Goal: Task Accomplishment & Management: Complete application form

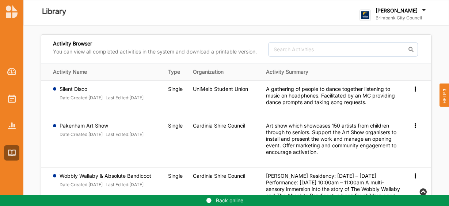
scroll to position [363, 0]
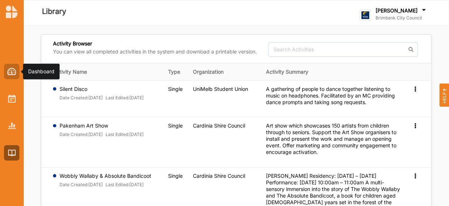
click at [12, 72] on img at bounding box center [11, 71] width 9 height 7
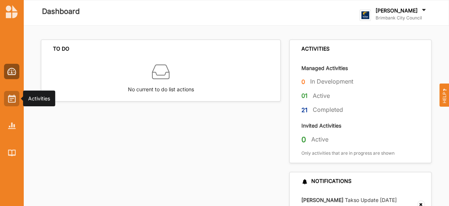
click at [8, 99] on img at bounding box center [12, 98] width 8 height 8
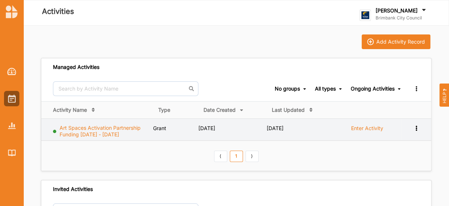
click at [108, 132] on link "Art Spaces Activation Partnership Funding 2025 - 2026" at bounding box center [100, 130] width 81 height 13
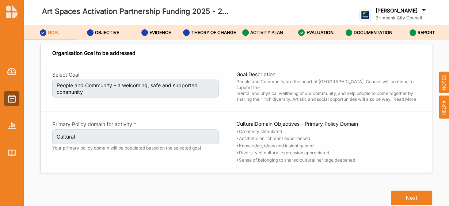
click at [274, 38] on div "ACTIVITY PLAN" at bounding box center [262, 32] width 41 height 13
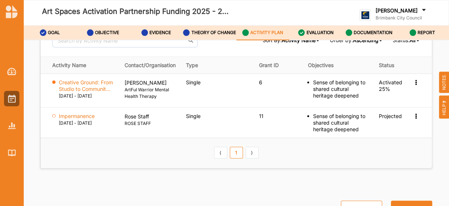
scroll to position [1176, 0]
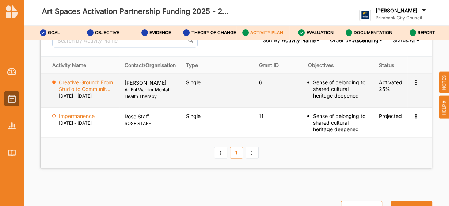
drag, startPoint x: 222, startPoint y: 151, endPoint x: 110, endPoint y: 91, distance: 126.6
click at [92, 93] on label "07 Feb 2026 - 30 Apr 2026" at bounding box center [75, 96] width 33 height 7
click at [102, 83] on label "Creative Ground: From Studio to Communit..." at bounding box center [87, 85] width 56 height 13
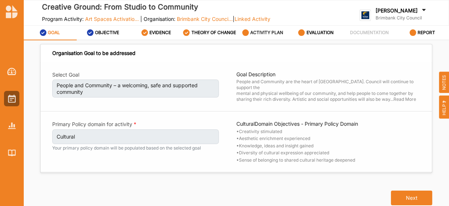
click at [275, 35] on label "ACTIVITY PLAN" at bounding box center [267, 33] width 33 height 6
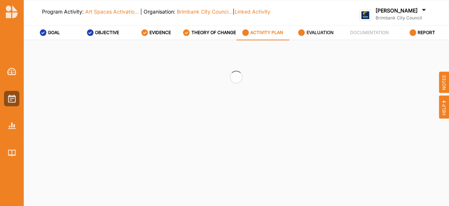
type textarea "The proposed project is a collaborative, community-focused arts initiative that…"
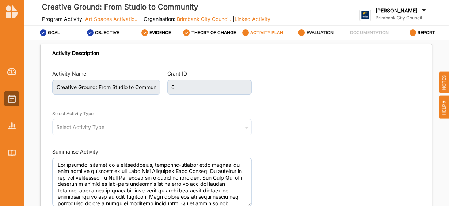
click at [316, 33] on label "EVALUATION" at bounding box center [320, 33] width 27 height 6
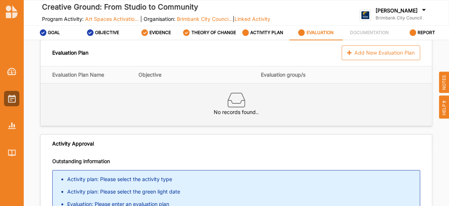
scroll to position [4, 0]
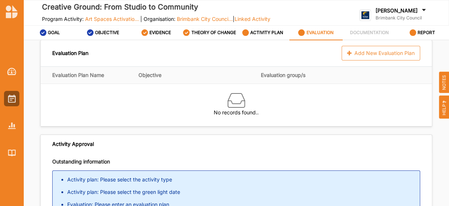
click at [370, 56] on div "Add New Evaluation Plan" at bounding box center [381, 53] width 79 height 15
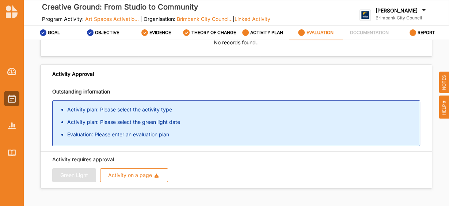
scroll to position [85, 0]
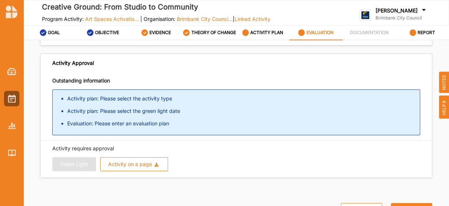
click at [61, 168] on div "Green Light Activity on a page Download Report Download Evidence" at bounding box center [236, 164] width 368 height 14
click at [120, 170] on button "Activity on a page Download Report Download Evidence" at bounding box center [134, 164] width 68 height 14
click at [260, 35] on label "ACTIVITY PLAN" at bounding box center [267, 33] width 33 height 6
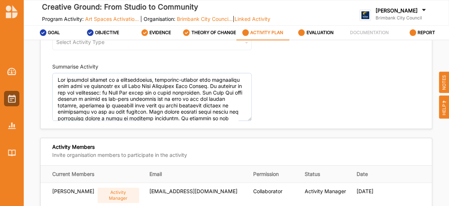
type textarea "The proposed project is a collaborative, community-focused arts initiative that…"
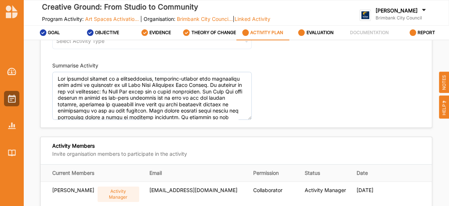
scroll to position [85, 0]
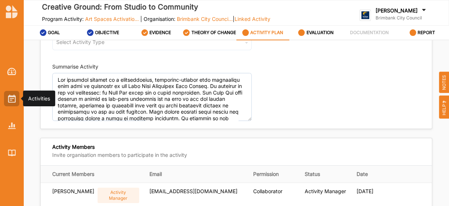
click at [10, 101] on img at bounding box center [12, 98] width 8 height 8
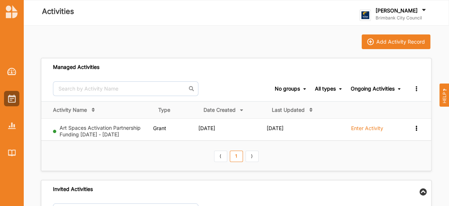
scroll to position [74, 0]
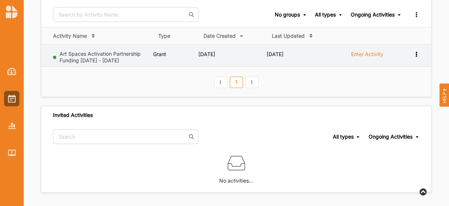
click at [376, 54] on label "Enter Activity" at bounding box center [367, 54] width 32 height 7
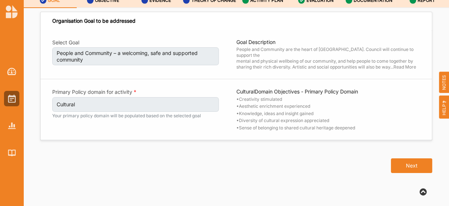
scroll to position [36, 0]
click at [413, 159] on button "Next" at bounding box center [411, 165] width 41 height 15
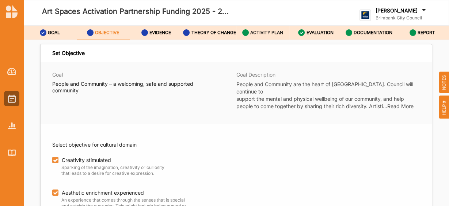
click at [271, 32] on label "ACTIVITY PLAN" at bounding box center [267, 33] width 33 height 6
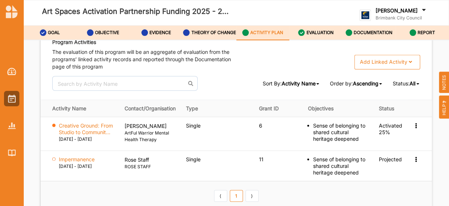
scroll to position [1146, 0]
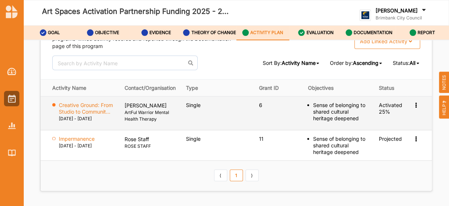
click at [413, 106] on icon at bounding box center [416, 103] width 6 height 5
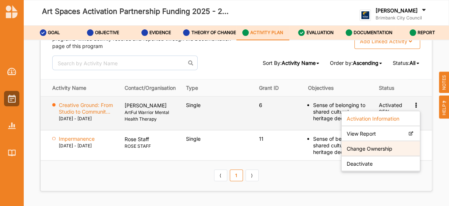
click at [386, 151] on label "Change Ownership" at bounding box center [370, 148] width 46 height 7
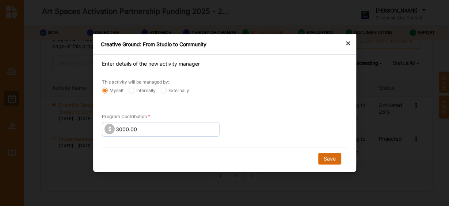
click at [330, 159] on button "Save" at bounding box center [329, 159] width 23 height 12
radio input "false"
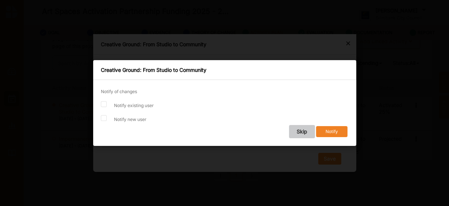
click at [306, 130] on button "Skip" at bounding box center [302, 131] width 26 height 13
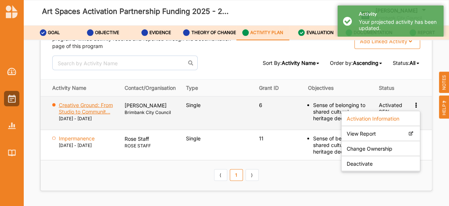
click at [95, 109] on label "Creative Ground: From Studio to Communit..." at bounding box center [87, 107] width 56 height 13
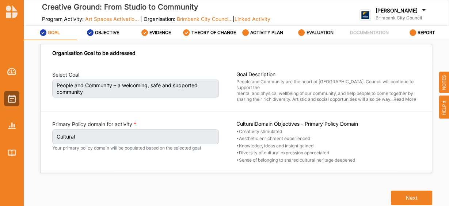
click at [321, 35] on label "EVALUATION" at bounding box center [320, 33] width 27 height 6
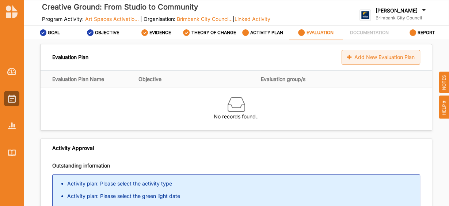
click at [355, 64] on div "Add New Evaluation Plan" at bounding box center [381, 57] width 79 height 15
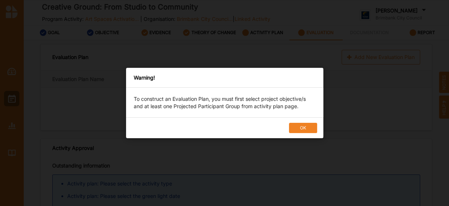
click at [301, 126] on button "OK" at bounding box center [303, 128] width 28 height 10
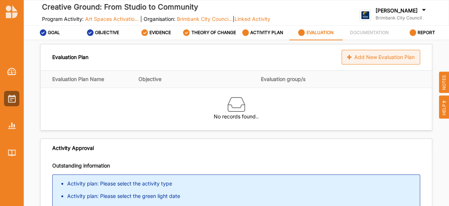
click at [350, 64] on div "Add New Evaluation Plan" at bounding box center [381, 57] width 79 height 15
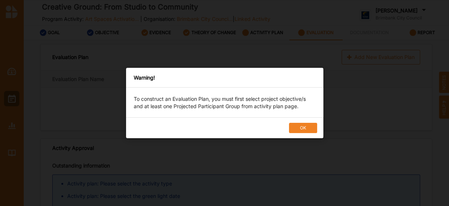
click at [297, 126] on button "OK" at bounding box center [303, 128] width 28 height 10
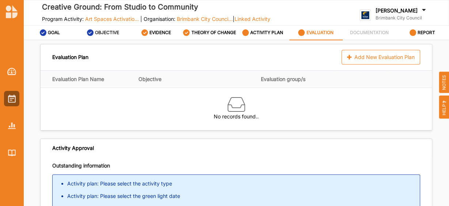
click at [111, 34] on label "OBJECTIVE" at bounding box center [107, 33] width 24 height 6
select select "5"
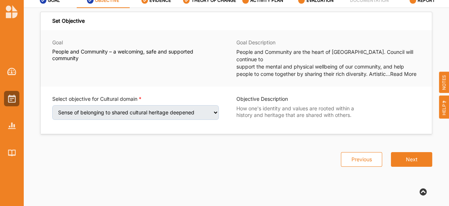
scroll to position [37, 0]
click at [423, 152] on button "Next" at bounding box center [411, 159] width 41 height 15
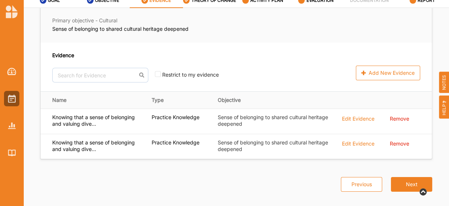
scroll to position [37, 0]
click at [413, 180] on button "Next" at bounding box center [411, 184] width 41 height 15
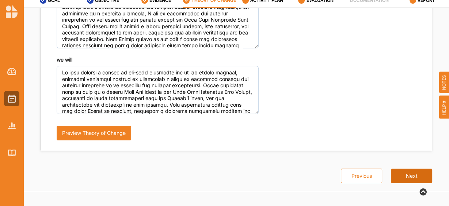
click at [410, 174] on button "Next" at bounding box center [411, 175] width 41 height 15
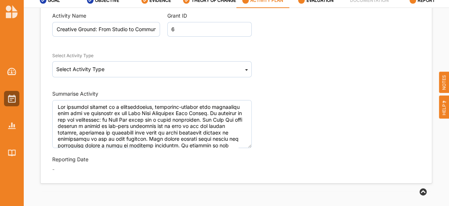
scroll to position [26, 0]
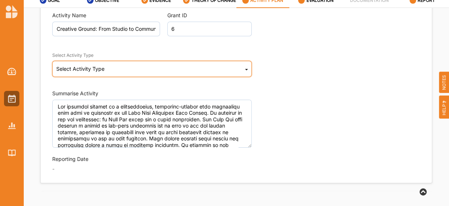
click at [245, 66] on icon at bounding box center [246, 70] width 3 height 15
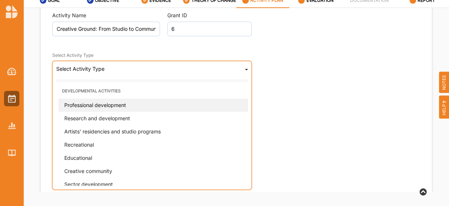
scroll to position [186, 0]
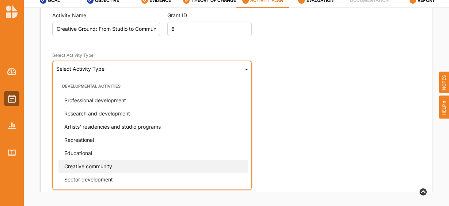
click at [164, 161] on div "Creative community" at bounding box center [155, 165] width 192 height 13
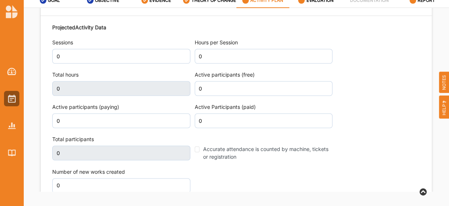
scroll to position [924, 0]
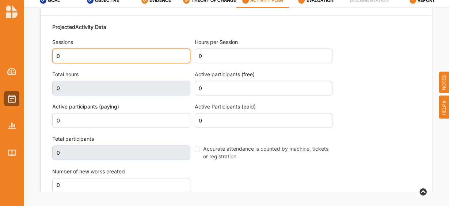
click at [118, 54] on input "0" at bounding box center [121, 55] width 138 height 15
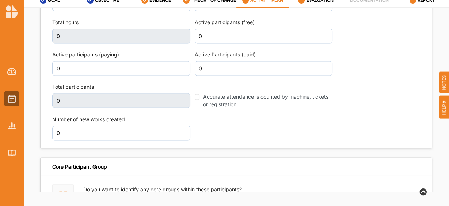
scroll to position [971, 0]
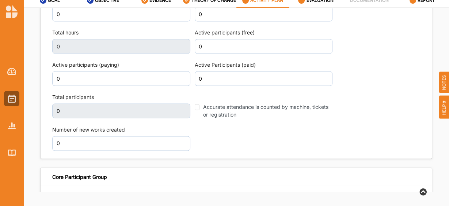
type textarea "The proposed project is a collaborative, community-focused arts initiative that…"
